Goal: Task Accomplishment & Management: Use online tool/utility

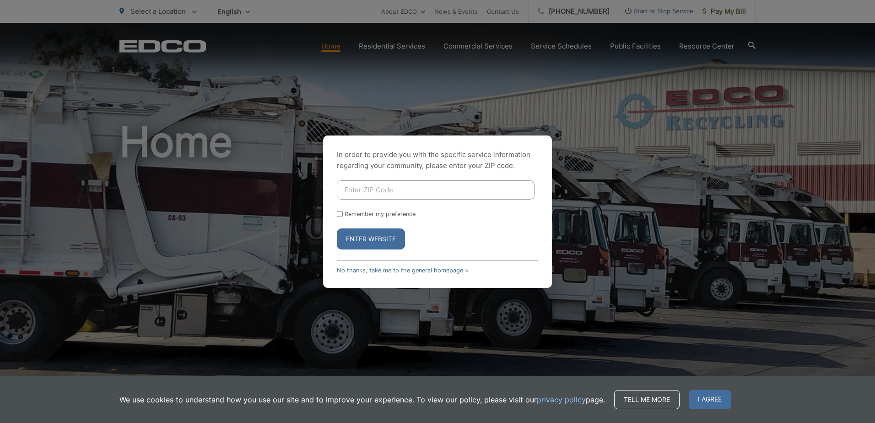
click at [443, 197] on input "Enter ZIP Code" at bounding box center [436, 189] width 198 height 19
type input "92103"
click at [376, 236] on button "Enter Website" at bounding box center [371, 238] width 68 height 21
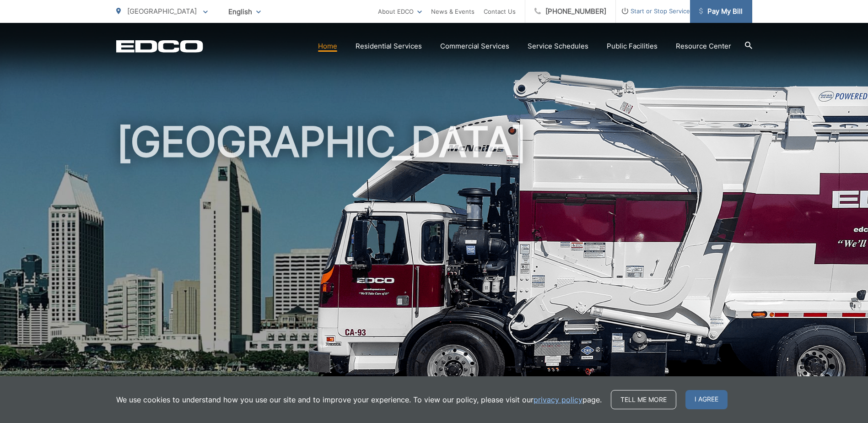
click at [733, 15] on span "Pay My Bill" at bounding box center [720, 11] width 43 height 11
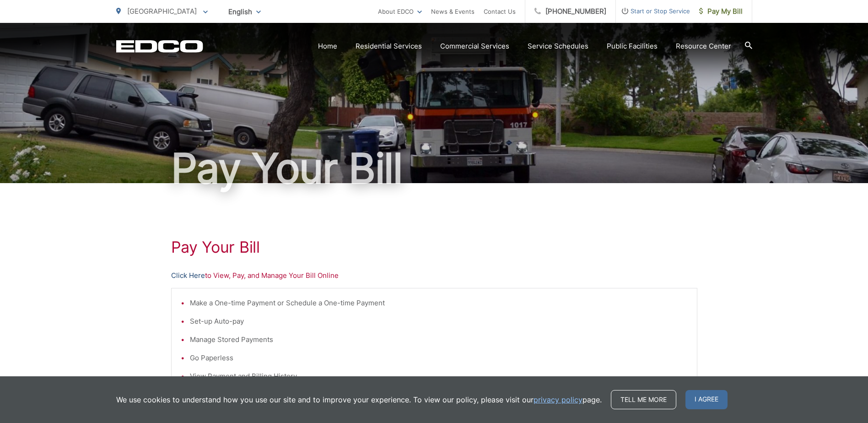
click at [196, 275] on link "Click Here" at bounding box center [188, 275] width 34 height 11
